Goal: Task Accomplishment & Management: Manage account settings

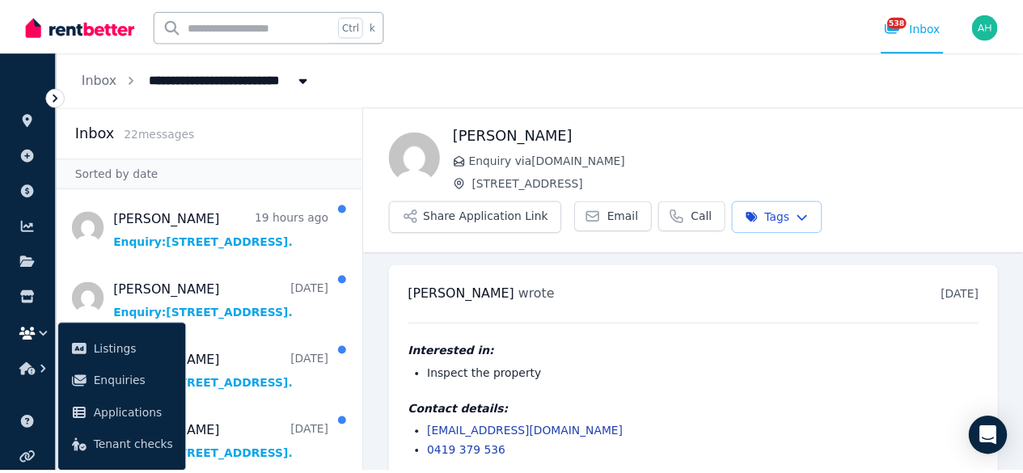
scroll to position [19, 0]
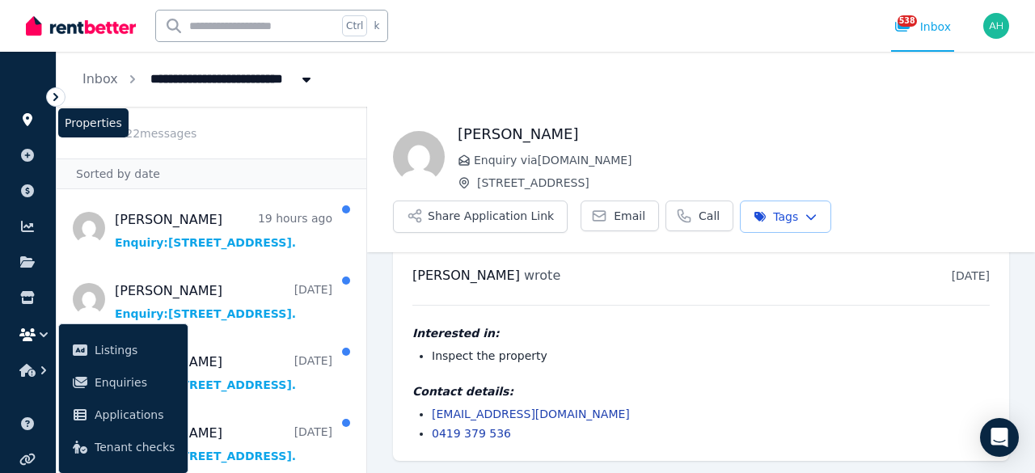
click at [32, 128] on link at bounding box center [28, 120] width 30 height 26
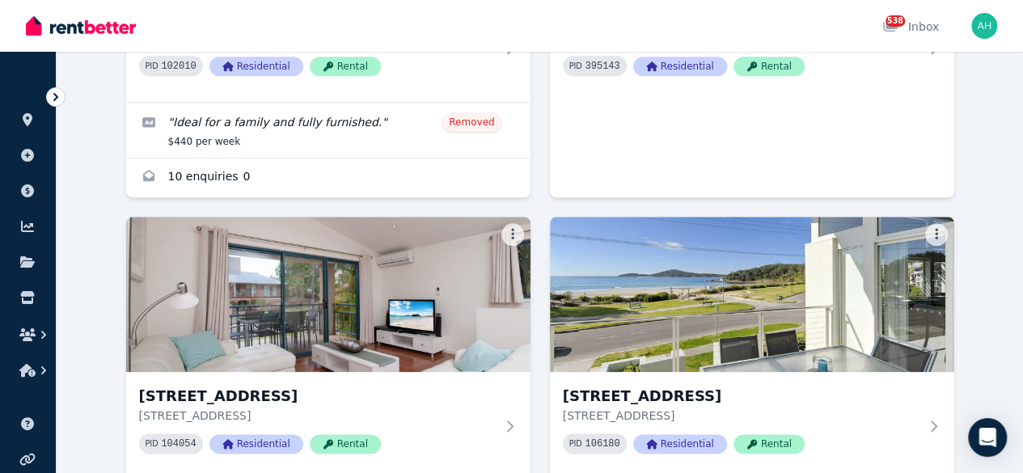
scroll to position [744, 0]
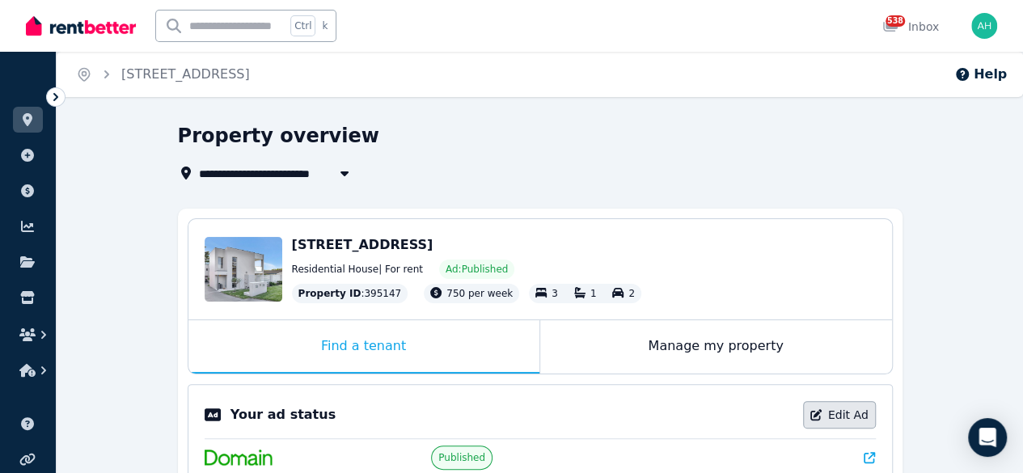
click at [843, 410] on link "Edit Ad" at bounding box center [839, 414] width 73 height 27
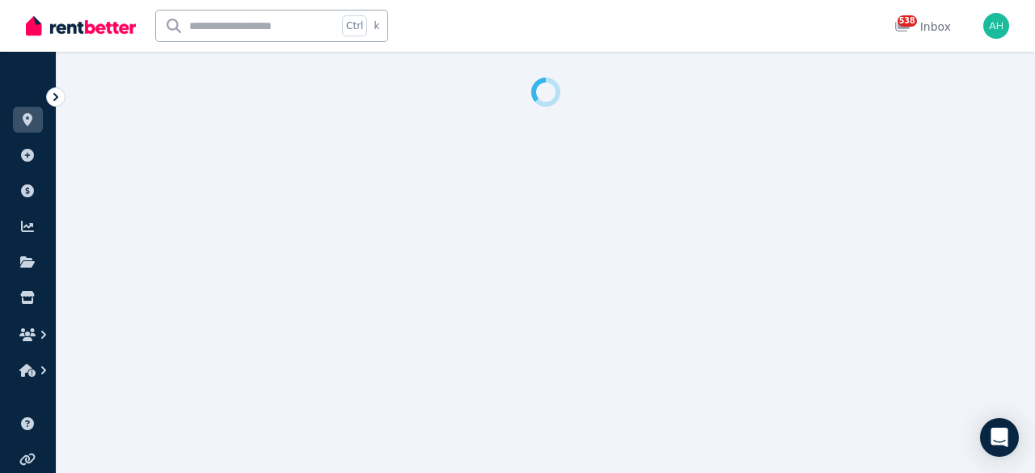
select select "**********"
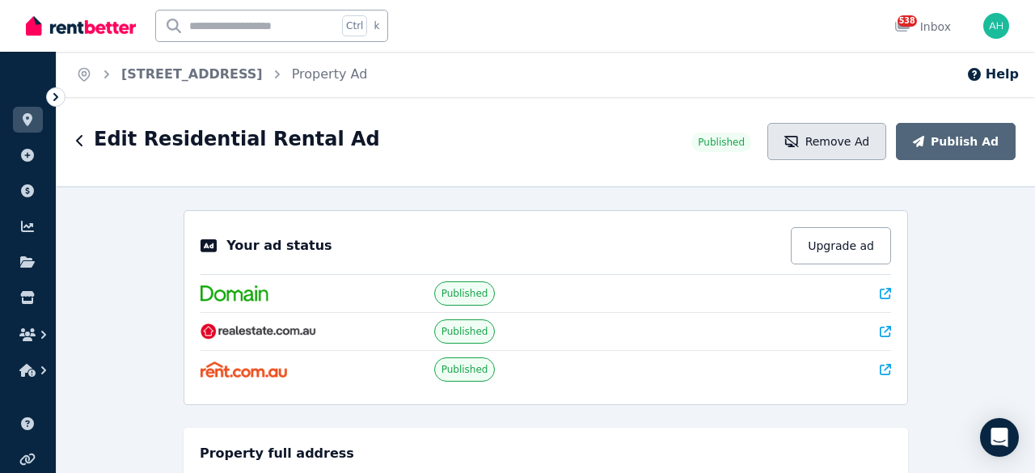
click at [829, 141] on button "Remove Ad" at bounding box center [826, 141] width 119 height 37
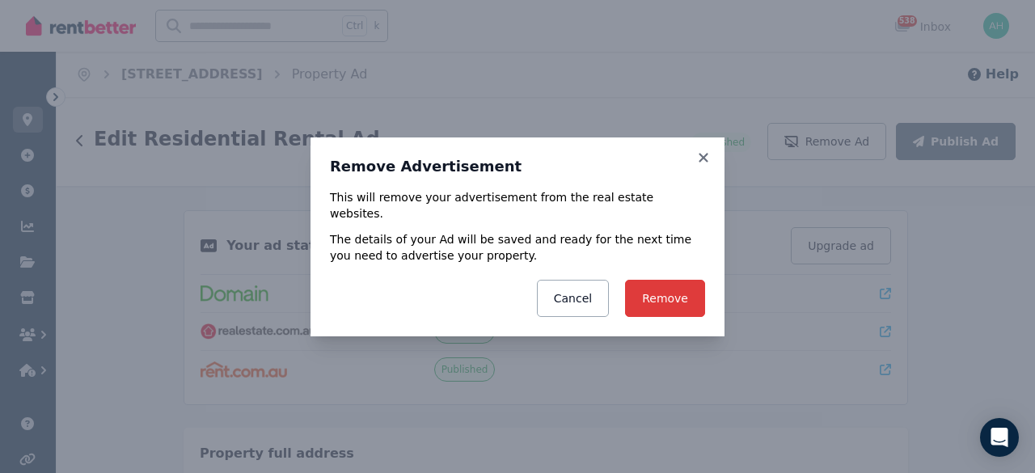
click at [652, 288] on button "Remove" at bounding box center [665, 298] width 80 height 37
